Goal: Task Accomplishment & Management: Use online tool/utility

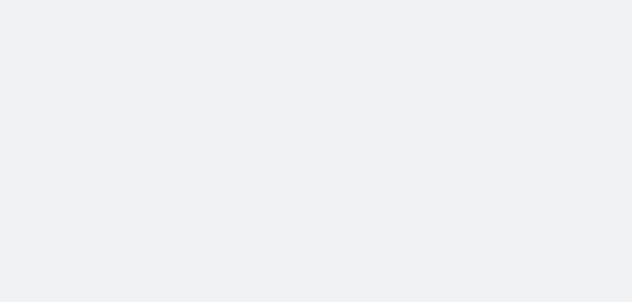
click at [227, 100] on body at bounding box center [316, 151] width 632 height 302
click at [217, 144] on body at bounding box center [316, 151] width 632 height 302
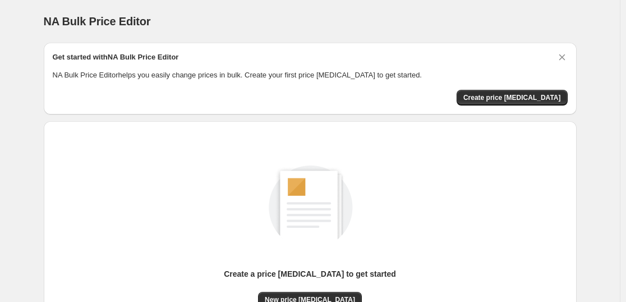
scroll to position [118, 0]
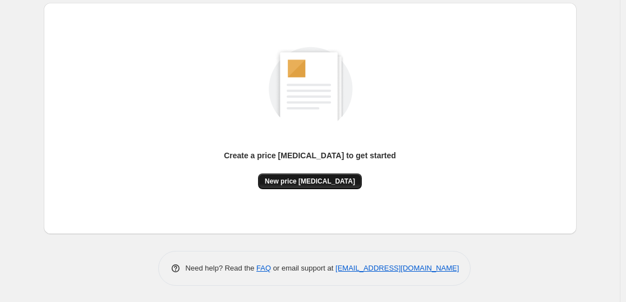
click at [313, 175] on button "New price [MEDICAL_DATA]" at bounding box center [310, 181] width 104 height 16
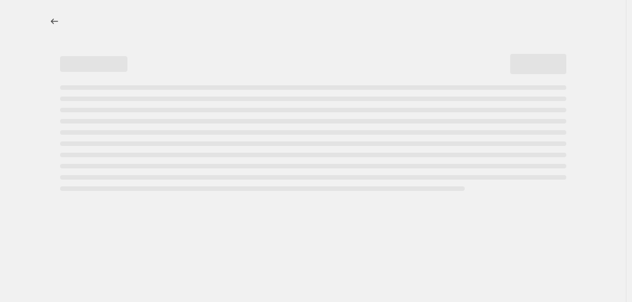
select select "percentage"
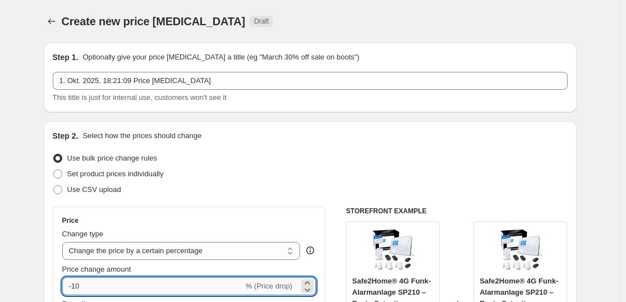
click at [98, 281] on input "-10" at bounding box center [152, 286] width 181 height 18
type input "-1"
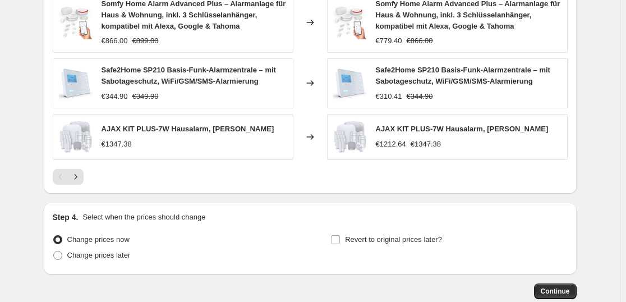
scroll to position [869, 0]
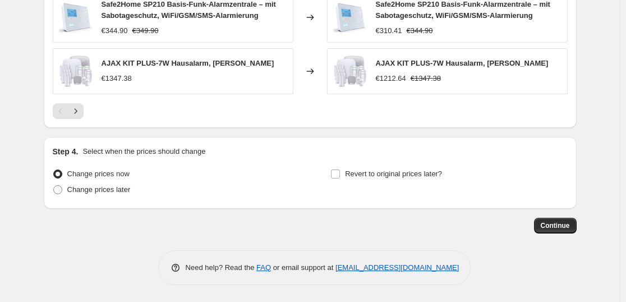
type input "-35"
click at [563, 226] on span "Continue" at bounding box center [555, 225] width 29 height 9
click at [557, 224] on span "Continue" at bounding box center [555, 225] width 29 height 9
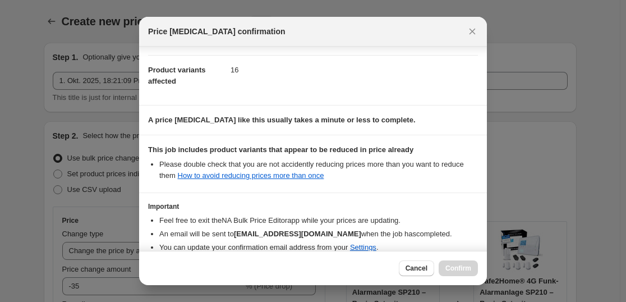
scroll to position [171, 0]
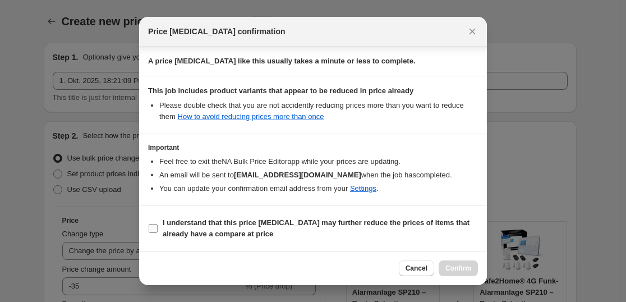
drag, startPoint x: 333, startPoint y: 226, endPoint x: 369, endPoint y: 227, distance: 36.0
click at [333, 225] on b "I understand that this price [MEDICAL_DATA] may further reduce the prices of it…" at bounding box center [316, 228] width 307 height 20
click at [158, 225] on input "I understand that this price [MEDICAL_DATA] may further reduce the prices of it…" at bounding box center [153, 228] width 9 height 9
checkbox input "true"
click at [450, 277] on div "Cancel Confirm" at bounding box center [313, 268] width 348 height 34
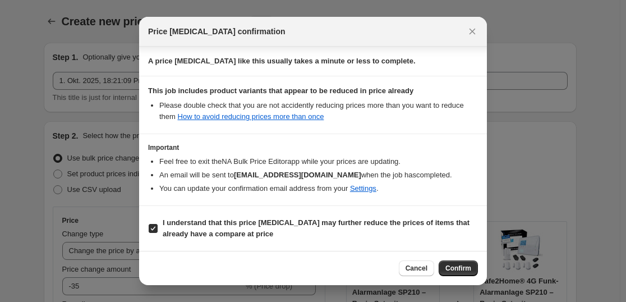
click at [460, 268] on span "Confirm" at bounding box center [459, 268] width 26 height 9
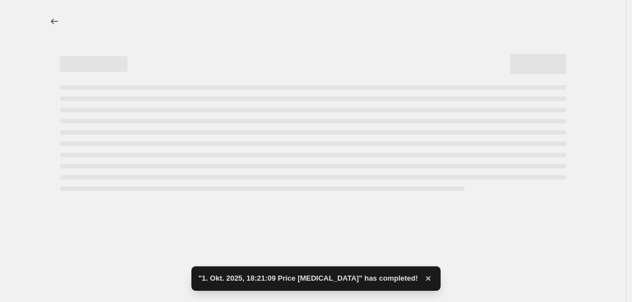
select select "percentage"
